Goal: Find specific page/section: Find specific page/section

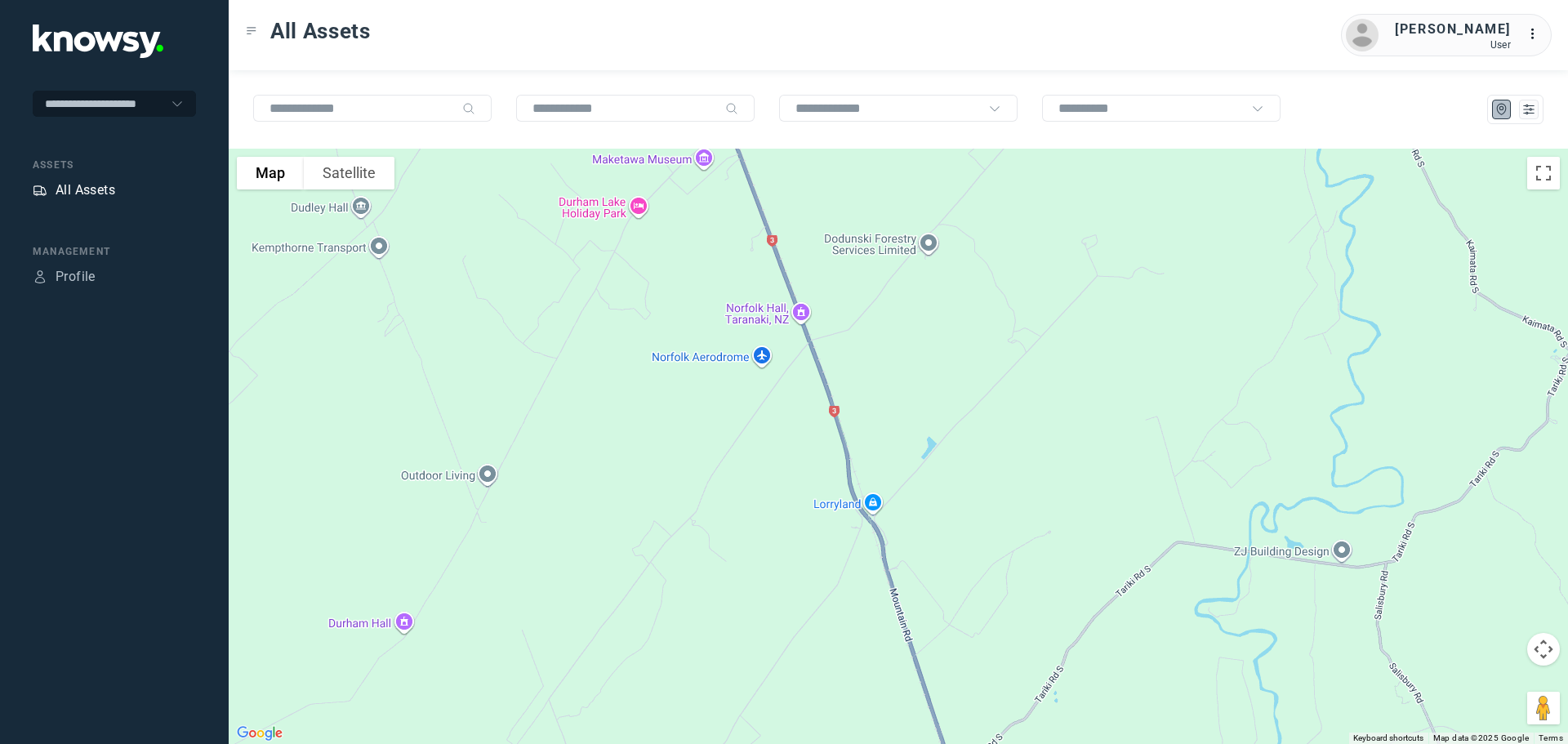
click at [71, 192] on div "All Assets" at bounding box center [85, 190] width 60 height 19
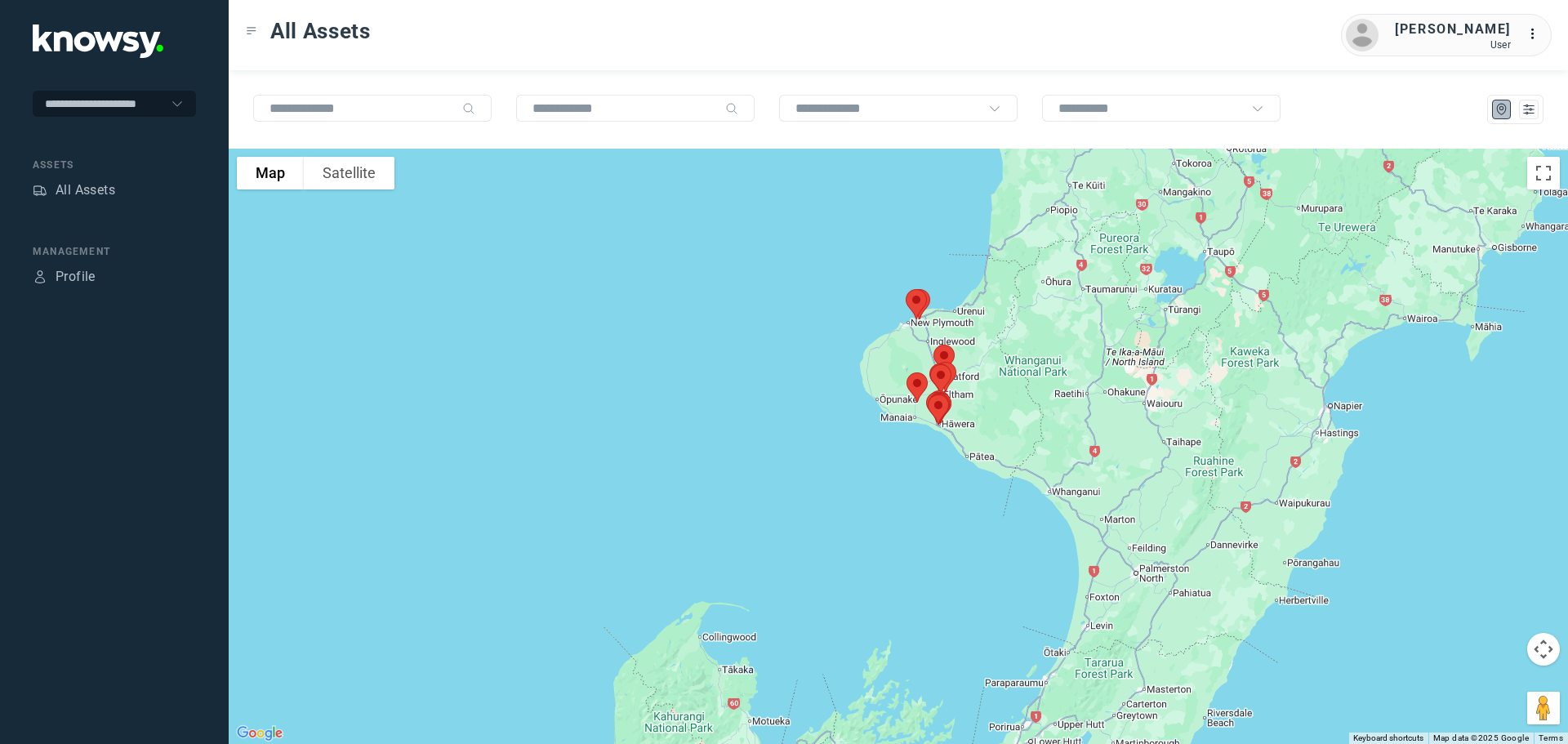
drag, startPoint x: 962, startPoint y: 293, endPoint x: 983, endPoint y: 407, distance: 115.9
click at [983, 407] on div at bounding box center [898, 446] width 1340 height 595
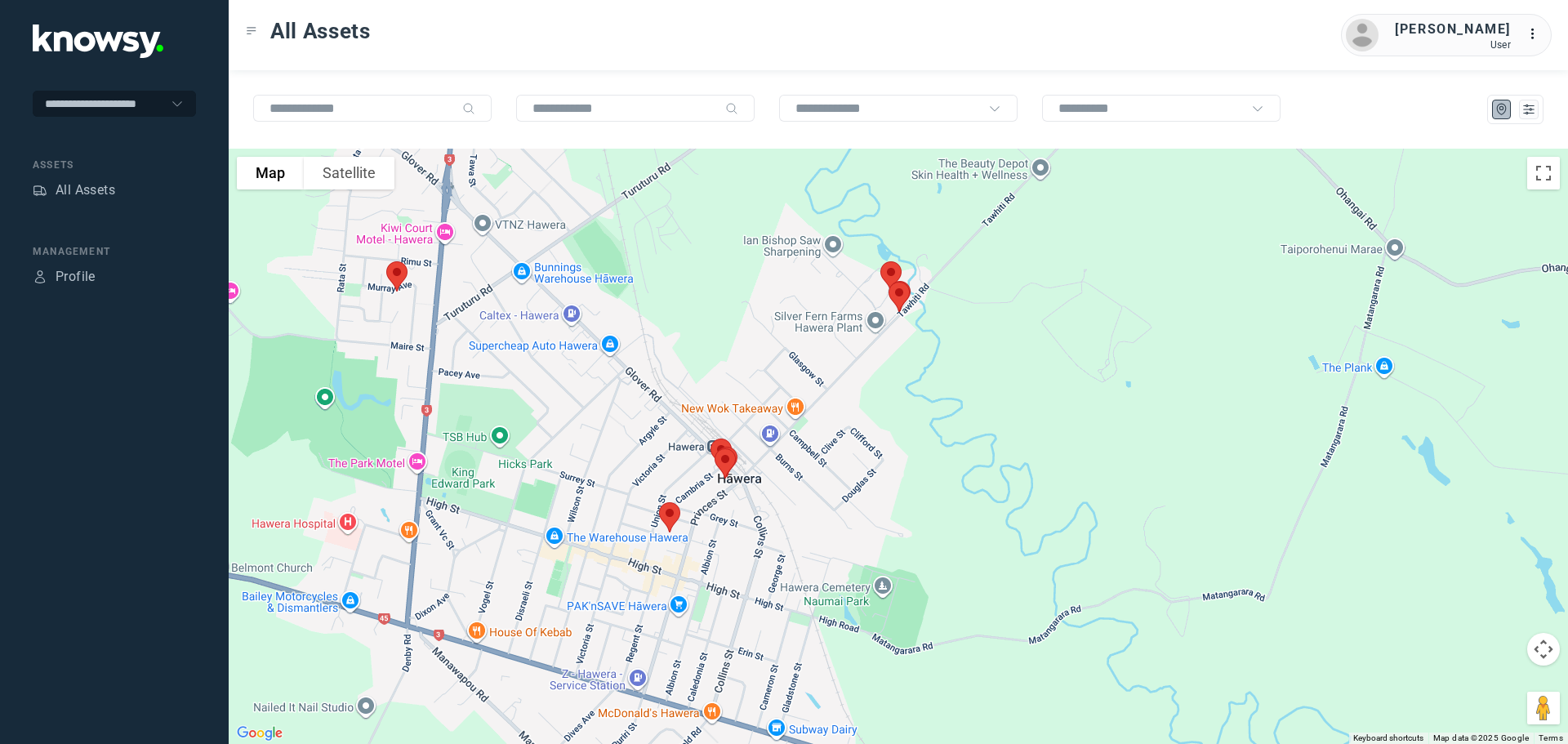
drag, startPoint x: 669, startPoint y: 256, endPoint x: 939, endPoint y: 365, distance: 291.2
click at [939, 365] on div at bounding box center [898, 446] width 1340 height 595
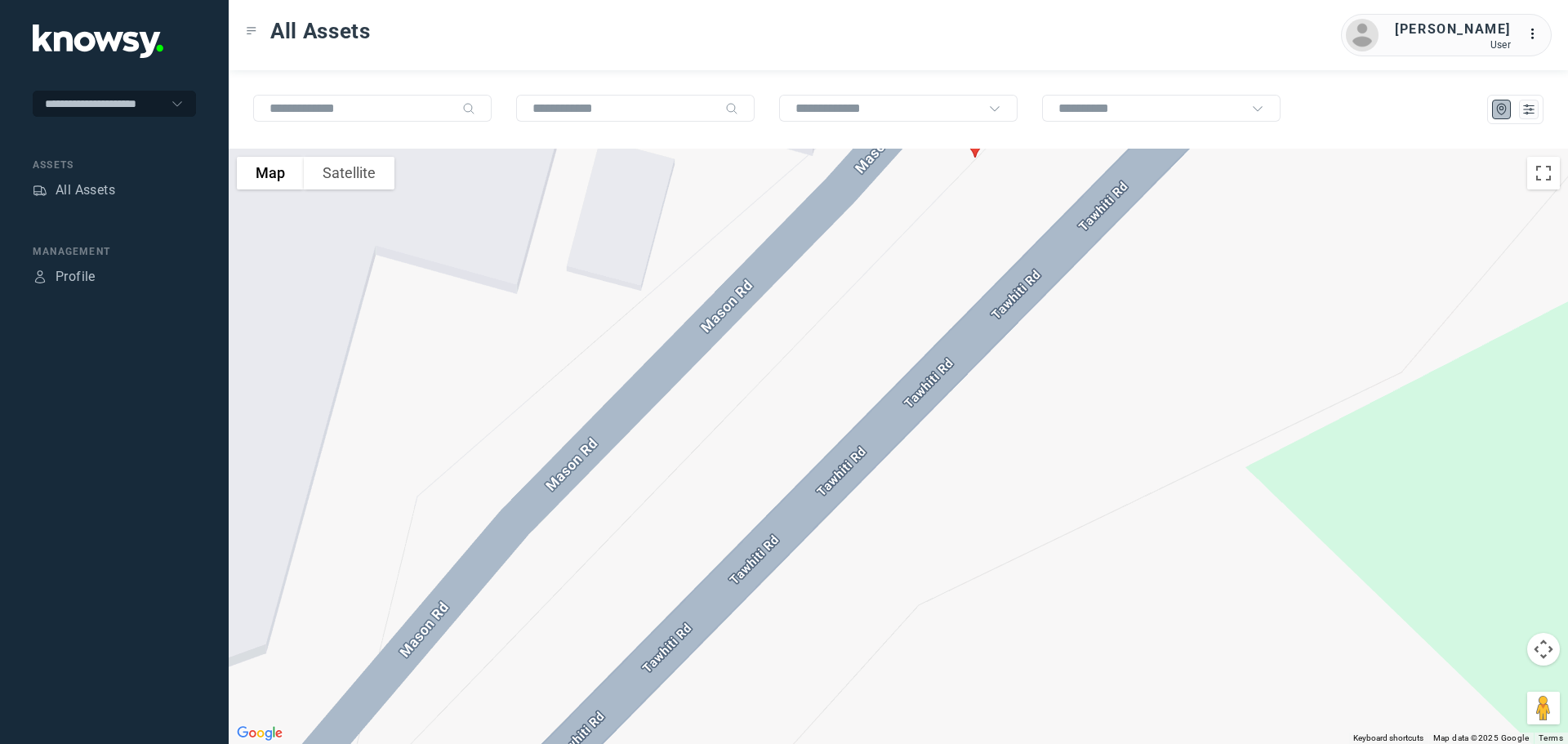
drag, startPoint x: 1013, startPoint y: 300, endPoint x: 1006, endPoint y: 564, distance: 264.1
click at [1011, 550] on div at bounding box center [898, 446] width 1340 height 595
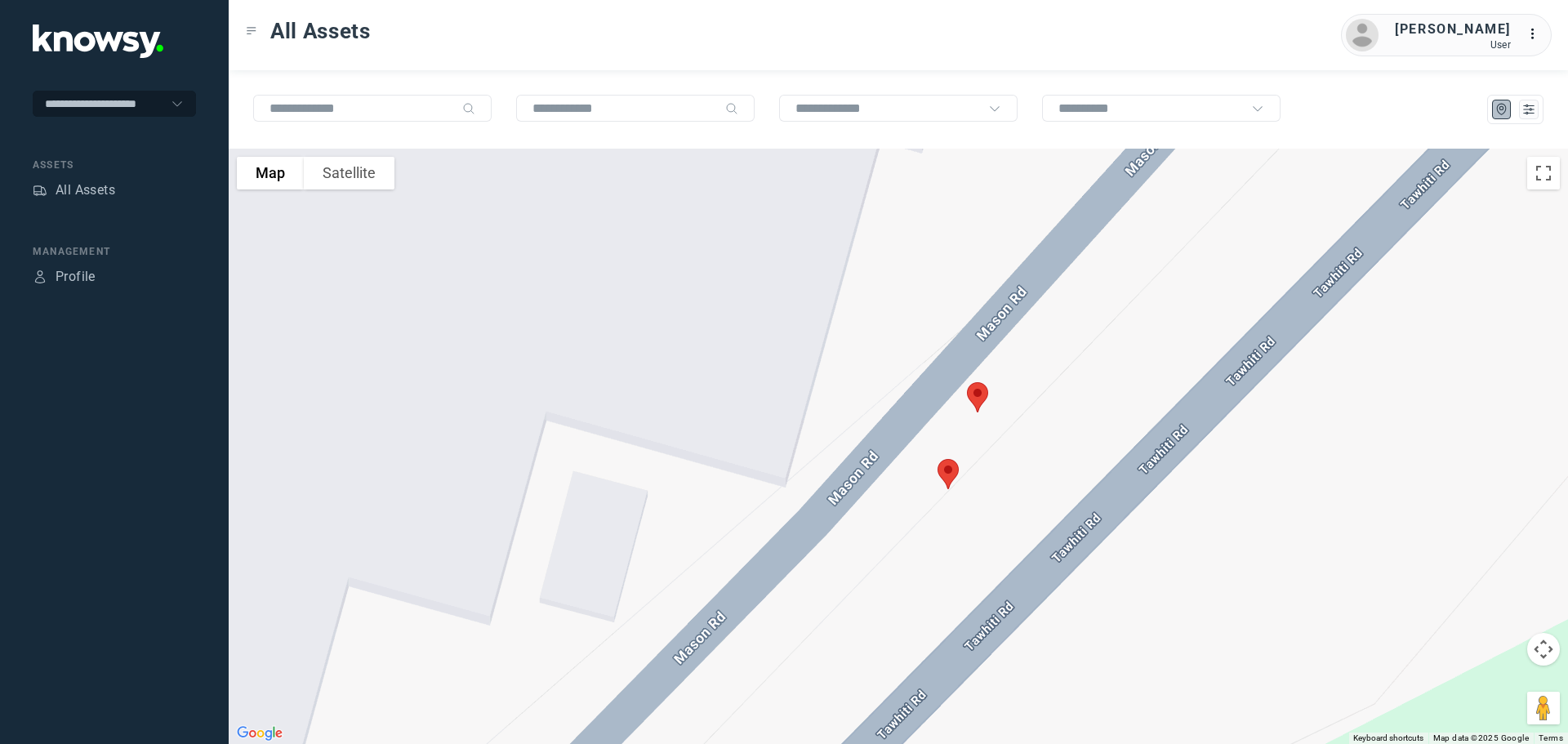
click at [954, 474] on img at bounding box center [947, 473] width 34 height 43
click at [1006, 372] on button "Close" at bounding box center [1000, 382] width 39 height 39
click at [986, 389] on img at bounding box center [977, 397] width 34 height 43
click at [1035, 293] on button "Close" at bounding box center [1031, 305] width 39 height 39
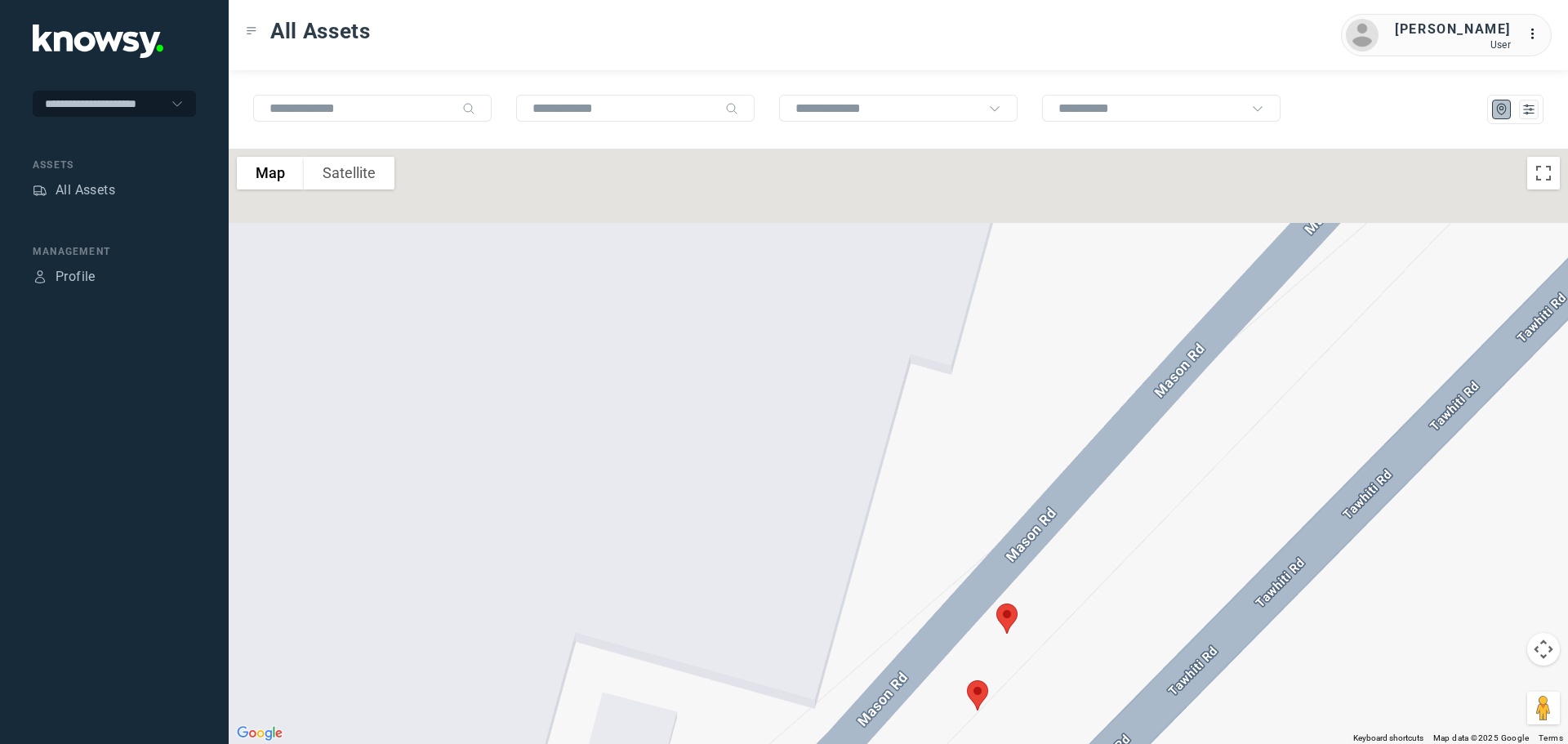
drag, startPoint x: 801, startPoint y: 287, endPoint x: 834, endPoint y: 542, distance: 257.1
click at [834, 542] on div at bounding box center [898, 446] width 1340 height 595
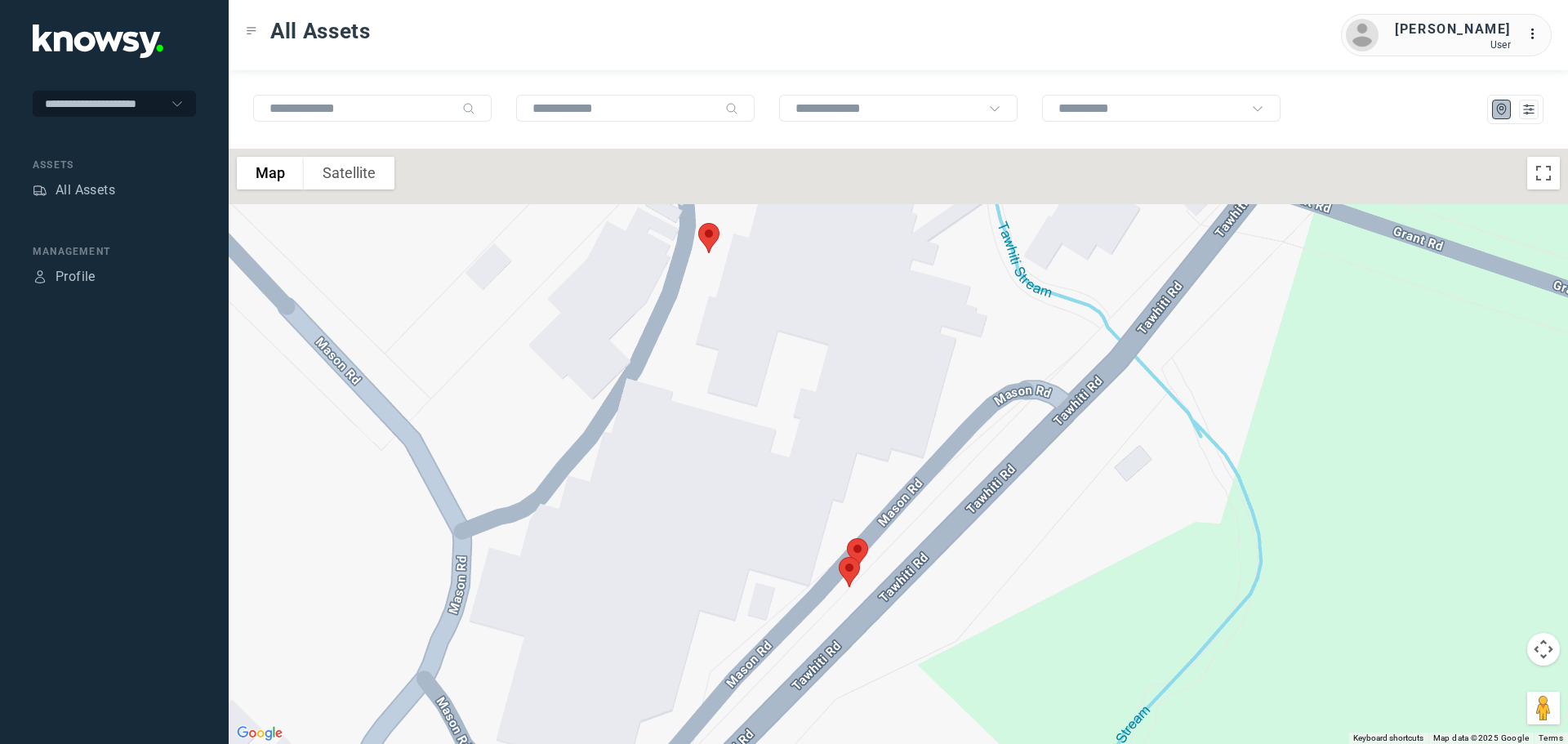
drag, startPoint x: 751, startPoint y: 282, endPoint x: 790, endPoint y: 444, distance: 166.6
click at [790, 444] on div at bounding box center [898, 446] width 1340 height 595
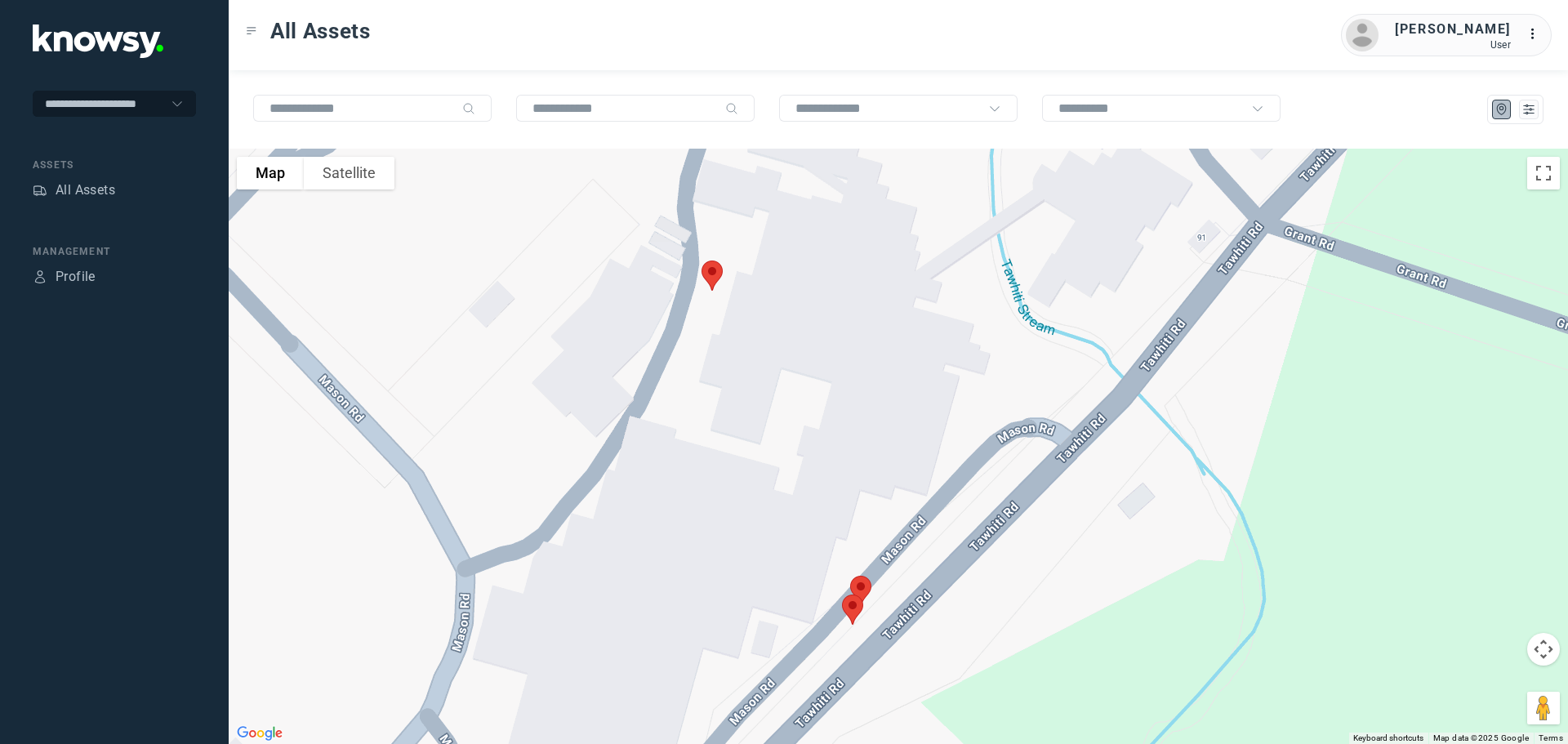
click at [705, 276] on img at bounding box center [712, 275] width 34 height 43
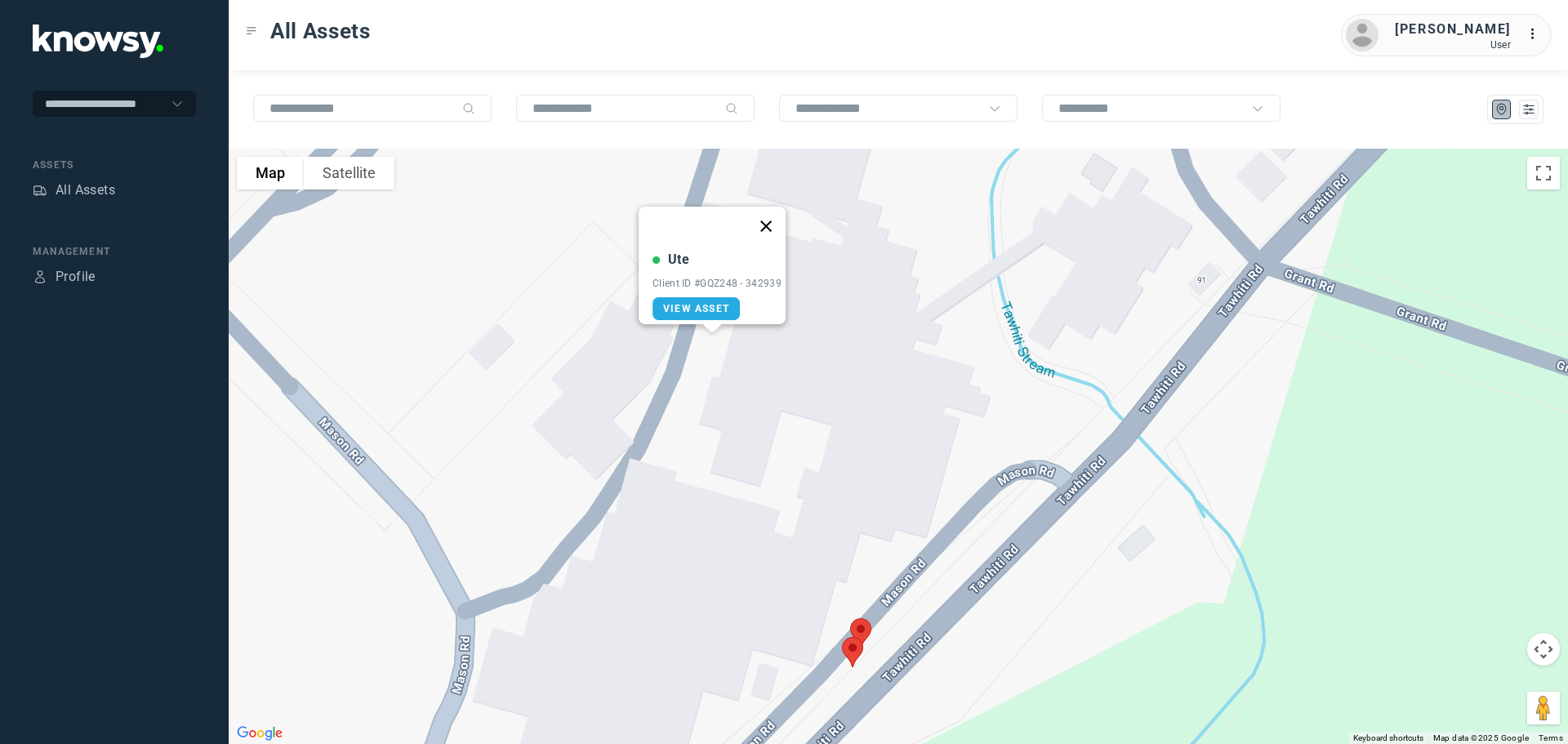
click at [776, 214] on button "Close" at bounding box center [766, 226] width 39 height 39
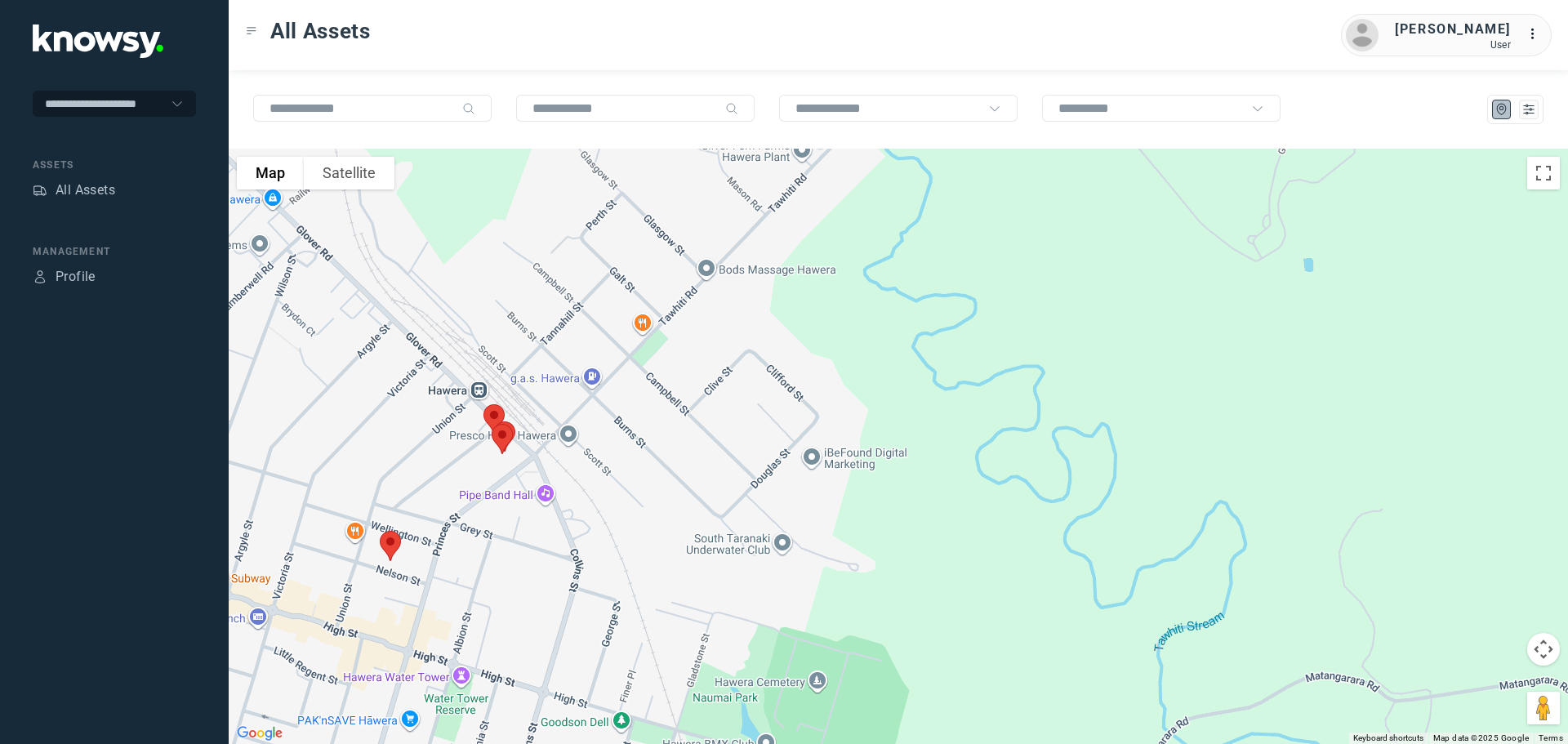
drag, startPoint x: 494, startPoint y: 505, endPoint x: 552, endPoint y: 261, distance: 250.8
click at [552, 261] on div at bounding box center [898, 446] width 1340 height 595
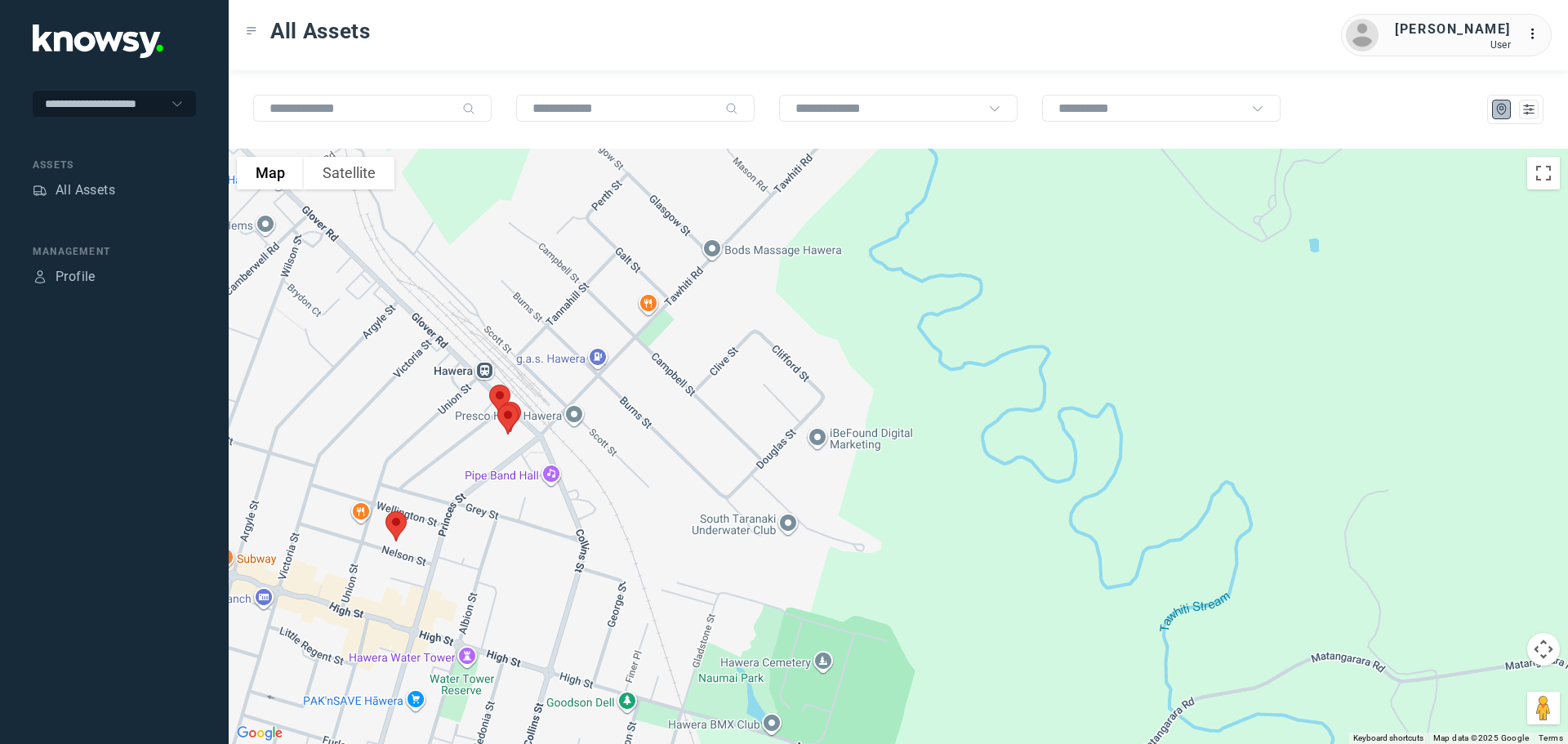
drag, startPoint x: 542, startPoint y: 417, endPoint x: 568, endPoint y: 337, distance: 84.1
click at [568, 338] on div at bounding box center [898, 446] width 1340 height 595
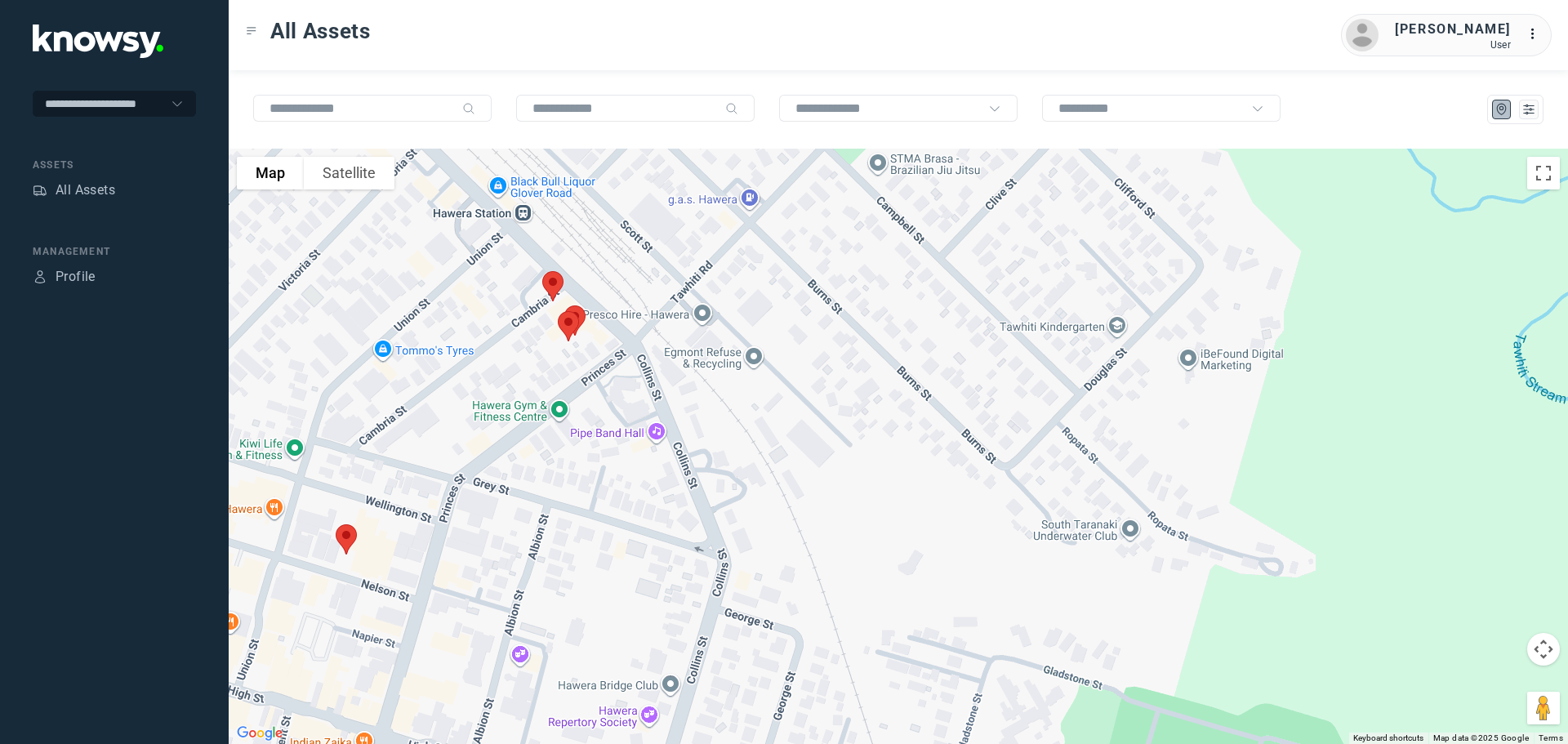
drag, startPoint x: 495, startPoint y: 303, endPoint x: 487, endPoint y: 383, distance: 80.4
click at [487, 383] on div at bounding box center [898, 446] width 1340 height 595
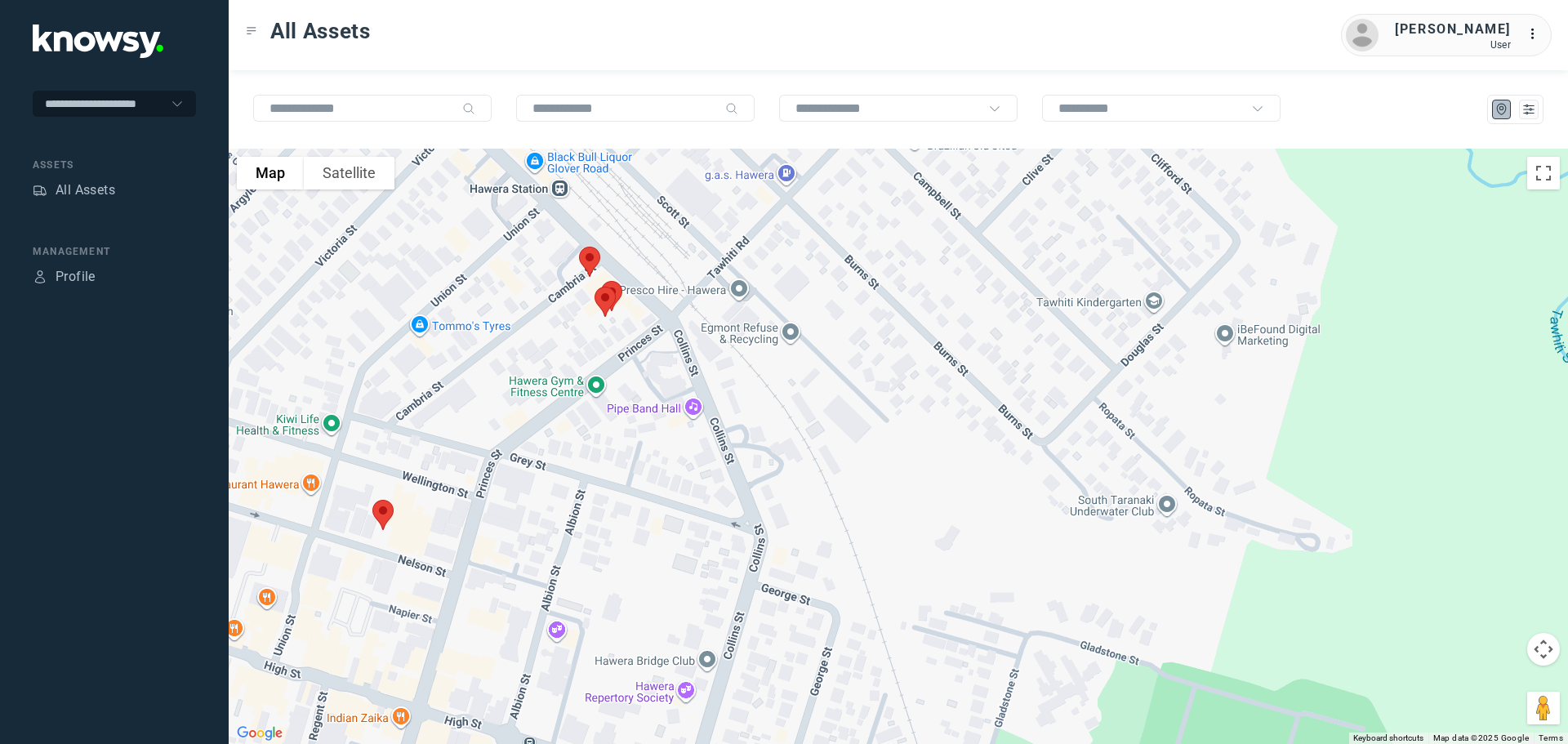
drag, startPoint x: 407, startPoint y: 569, endPoint x: 508, endPoint y: 397, distance: 199.5
click at [508, 397] on div at bounding box center [898, 446] width 1340 height 595
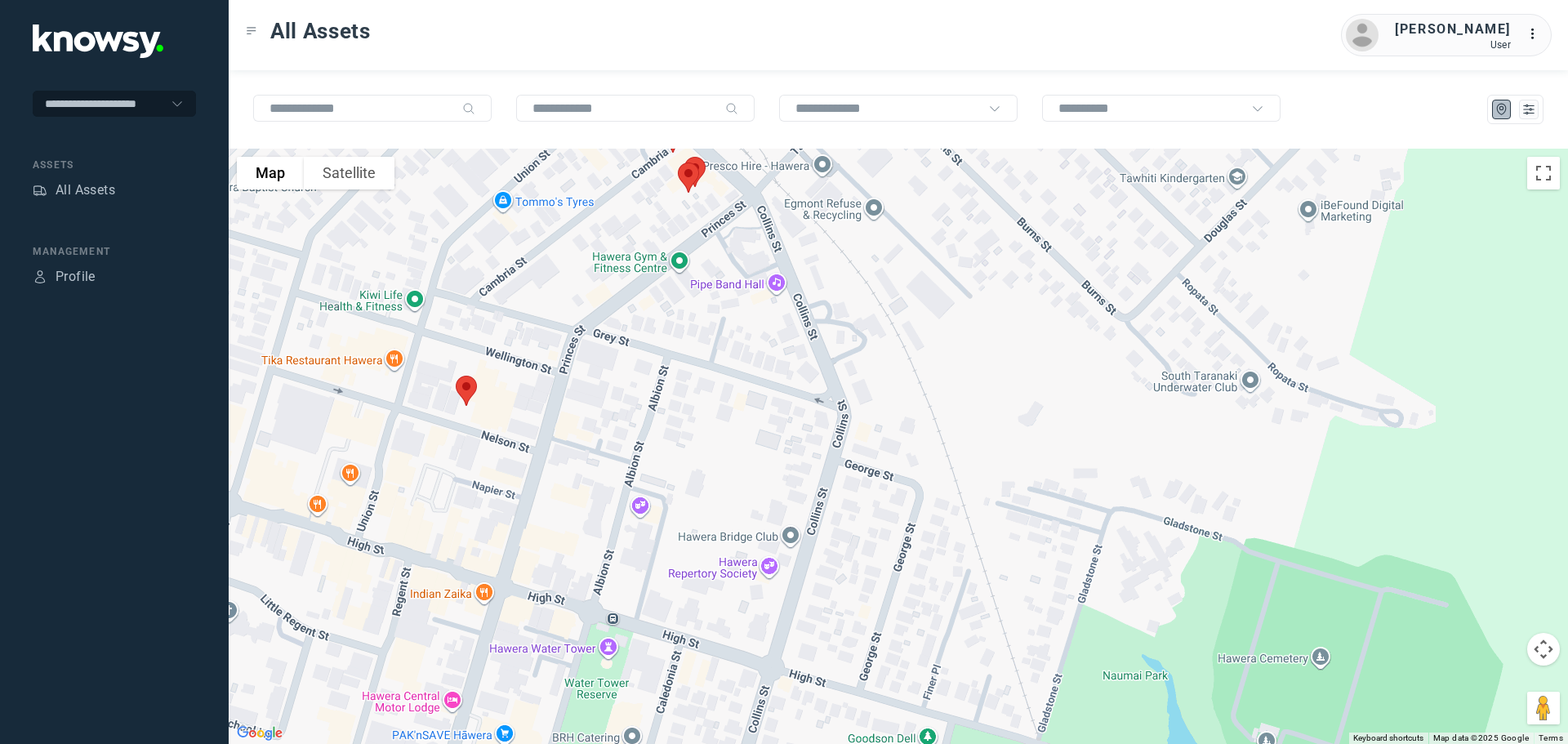
click at [464, 398] on img at bounding box center [466, 391] width 34 height 43
click at [458, 376] on span "View Asset" at bounding box center [451, 382] width 66 height 11
